Goal: Navigation & Orientation: Find specific page/section

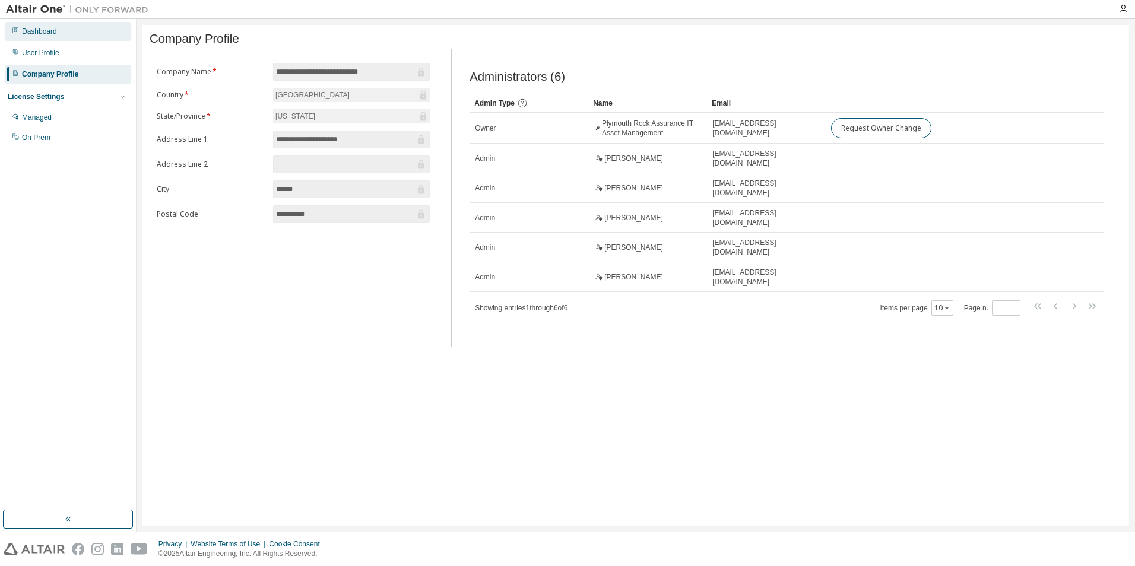
click at [41, 37] on div "Dashboard" at bounding box center [68, 31] width 126 height 19
